Goal: Information Seeking & Learning: Learn about a topic

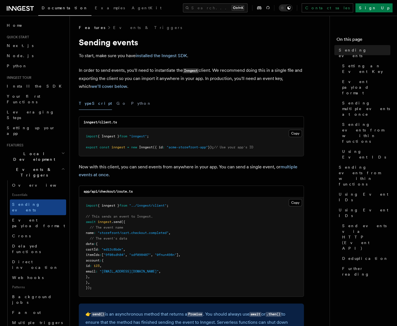
drag, startPoint x: 219, startPoint y: 13, endPoint x: 218, endPoint y: 10, distance: 3.6
click at [219, 13] on div "Documentation Examples AgentKit Search... Ctrl+K Contact sales Sign Up" at bounding box center [198, 8] width 397 height 16
click at [217, 7] on button "Search... Ctrl+K" at bounding box center [215, 7] width 65 height 9
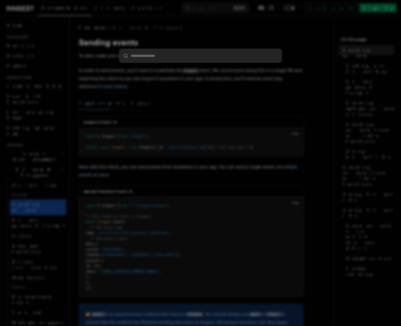
type input "**********"
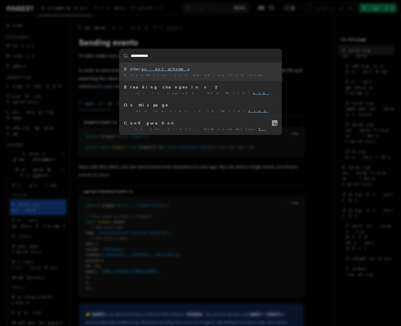
click at [189, 69] on div "Better event schemas" at bounding box center [200, 69] width 153 height 6
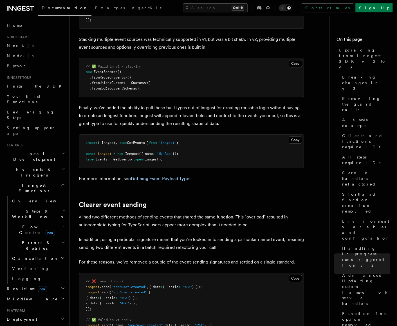
scroll to position [3759, 0]
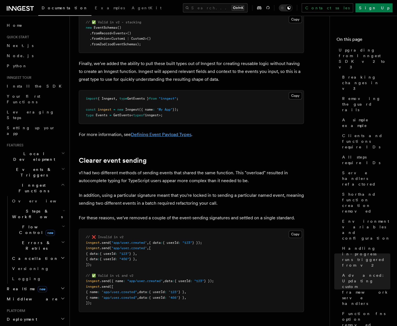
click at [179, 132] on link "Defining Event Payload Types" at bounding box center [161, 134] width 60 height 5
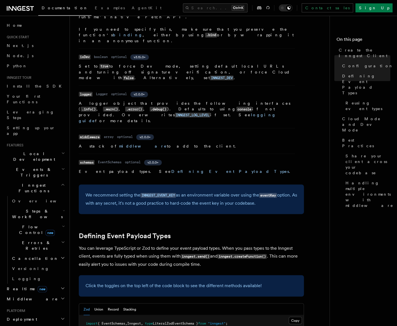
scroll to position [281, 0]
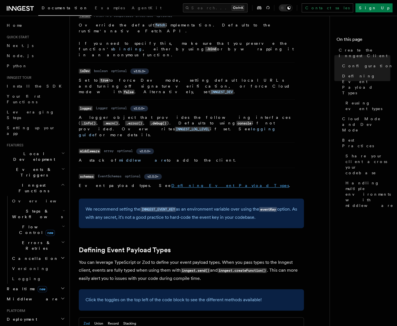
click at [171, 183] on link "Defining Event Payload Types" at bounding box center [230, 185] width 118 height 4
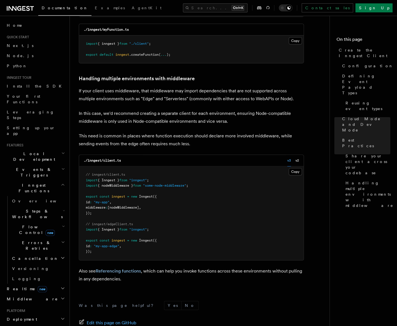
scroll to position [1233, 0]
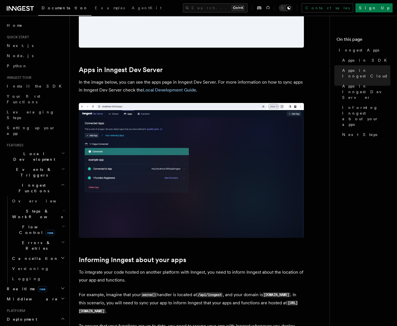
scroll to position [675, 0]
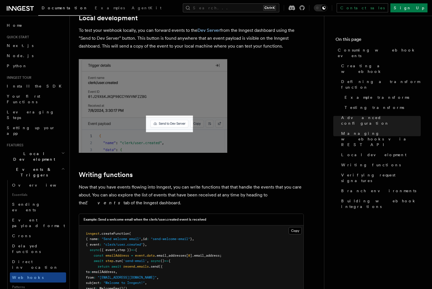
scroll to position [1350, 0]
